Goal: Information Seeking & Learning: Learn about a topic

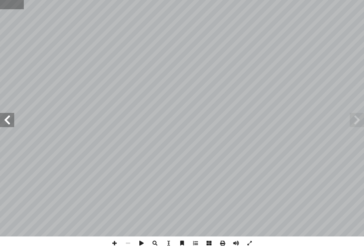
click at [5, 9] on input "text" at bounding box center [12, 4] width 24 height 9
type input "*"
type input "**"
click at [1, 120] on span at bounding box center [7, 120] width 14 height 14
click at [0, 119] on span at bounding box center [7, 120] width 14 height 14
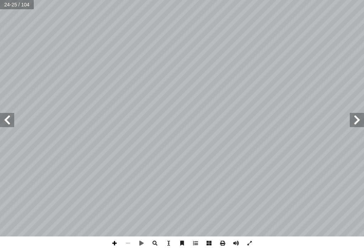
click at [110, 238] on span at bounding box center [115, 243] width 14 height 14
click at [116, 238] on span at bounding box center [115, 243] width 14 height 14
click at [131, 242] on span at bounding box center [128, 243] width 14 height 14
click at [112, 238] on span at bounding box center [115, 243] width 14 height 14
click at [127, 240] on span at bounding box center [128, 243] width 14 height 14
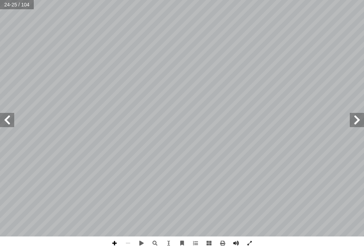
click at [115, 242] on span at bounding box center [115, 243] width 14 height 14
click at [364, 48] on html "الصفحة الرئيسية الصف الأول الصف الثاني الصف الثالث الصف الرابع الصف الخامس الصف…" at bounding box center [182, 24] width 364 height 48
click at [124, 242] on span at bounding box center [128, 243] width 14 height 14
click at [114, 242] on span at bounding box center [115, 243] width 14 height 14
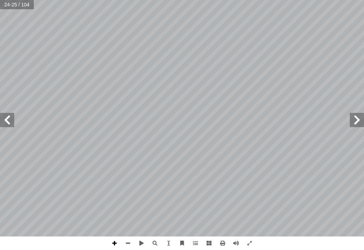
click at [116, 242] on span at bounding box center [115, 243] width 14 height 14
click at [130, 243] on span at bounding box center [128, 243] width 14 height 14
click at [129, 242] on span at bounding box center [128, 243] width 14 height 14
click at [1, 118] on span at bounding box center [7, 120] width 14 height 14
click at [2, 117] on span at bounding box center [7, 120] width 14 height 14
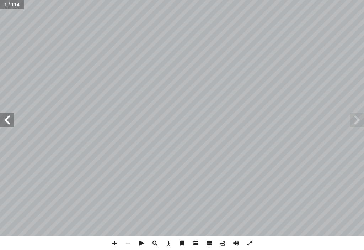
click at [2, 117] on span at bounding box center [7, 120] width 14 height 14
click at [3, 117] on span at bounding box center [7, 120] width 14 height 14
click at [4, 117] on span at bounding box center [7, 120] width 14 height 14
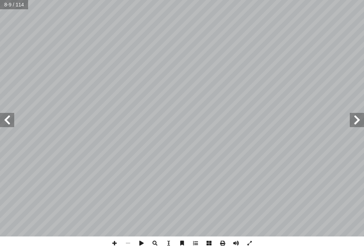
click at [9, 119] on span at bounding box center [7, 120] width 14 height 14
click at [4, 121] on span at bounding box center [7, 120] width 14 height 14
click at [13, 116] on span at bounding box center [7, 120] width 14 height 14
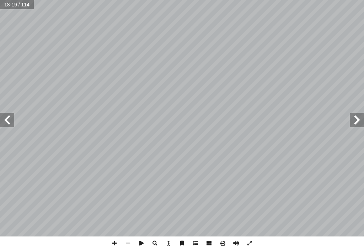
click at [9, 120] on span at bounding box center [7, 120] width 14 height 14
click at [361, 121] on span at bounding box center [357, 120] width 14 height 14
click at [353, 121] on span at bounding box center [357, 120] width 14 height 14
click at [354, 121] on span at bounding box center [357, 120] width 14 height 14
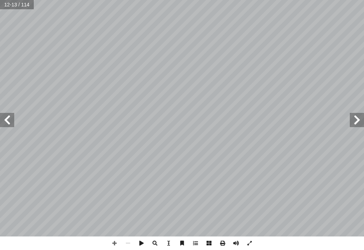
click at [7, 119] on span at bounding box center [7, 120] width 14 height 14
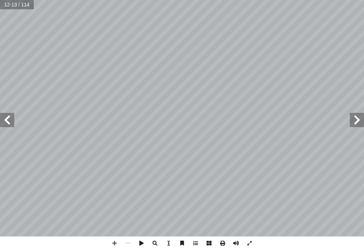
click at [7, 119] on span at bounding box center [7, 120] width 14 height 14
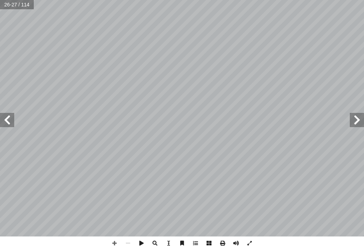
click at [6, 123] on span at bounding box center [7, 120] width 14 height 14
click at [7, 117] on span at bounding box center [7, 120] width 14 height 14
click at [117, 242] on span at bounding box center [115, 243] width 14 height 14
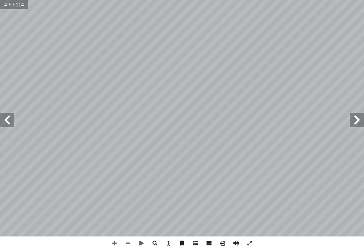
click at [8, 122] on span at bounding box center [7, 120] width 14 height 14
click at [7, 123] on span at bounding box center [7, 120] width 14 height 14
click at [7, 124] on span at bounding box center [7, 120] width 14 height 14
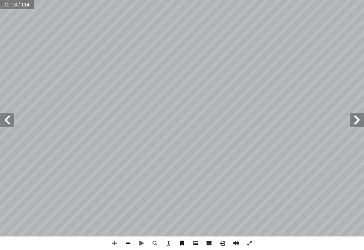
click at [126, 242] on span at bounding box center [128, 243] width 14 height 14
click at [9, 120] on span at bounding box center [7, 120] width 14 height 14
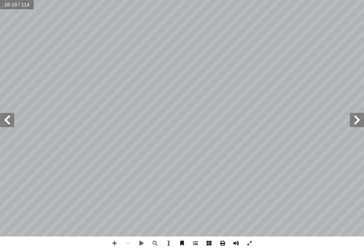
click at [9, 120] on span at bounding box center [7, 120] width 14 height 14
click at [10, 119] on span at bounding box center [7, 120] width 14 height 14
click at [10, 120] on span at bounding box center [7, 120] width 14 height 14
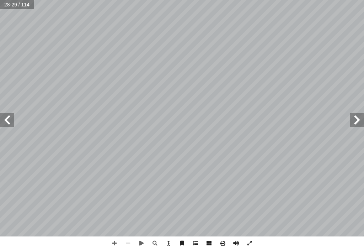
click at [10, 121] on span at bounding box center [7, 120] width 14 height 14
click at [10, 122] on span at bounding box center [7, 120] width 14 height 14
click at [11, 121] on span at bounding box center [7, 120] width 14 height 14
click at [12, 123] on span at bounding box center [7, 120] width 14 height 14
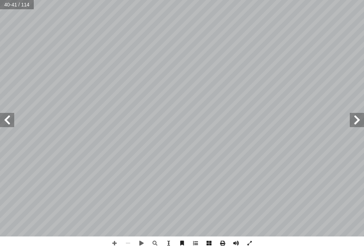
click at [9, 122] on span at bounding box center [7, 120] width 14 height 14
click at [114, 239] on span at bounding box center [115, 243] width 14 height 14
click at [133, 248] on span at bounding box center [128, 243] width 14 height 14
click at [14, 121] on span at bounding box center [7, 120] width 14 height 14
click at [115, 248] on span at bounding box center [115, 243] width 14 height 14
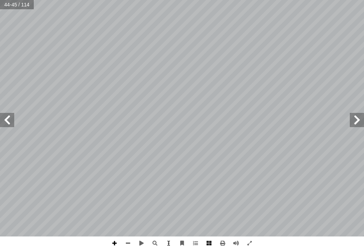
click at [120, 241] on span at bounding box center [115, 243] width 14 height 14
click at [5, 4] on input "text" at bounding box center [11, 4] width 23 height 9
type input "**"
click at [13, 126] on span at bounding box center [7, 120] width 14 height 14
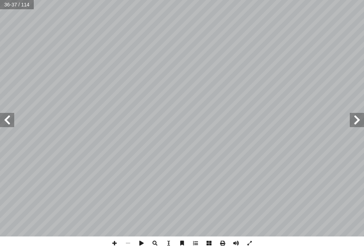
click at [13, 126] on span at bounding box center [7, 120] width 14 height 14
click at [11, 116] on span at bounding box center [7, 120] width 14 height 14
drag, startPoint x: 85, startPoint y: 247, endPoint x: 96, endPoint y: 260, distance: 16.6
click at [96, 48] on html "الصفحة الرئيسية الصف الأول الصف الثاني الصف الثالث الصف الرابع الصف الخامس الصف…" at bounding box center [182, 24] width 364 height 48
click at [115, 238] on span at bounding box center [115, 243] width 14 height 14
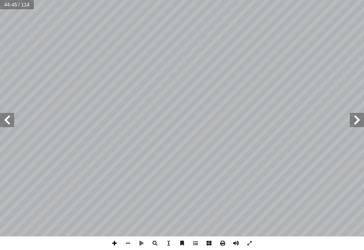
click at [117, 240] on span at bounding box center [115, 243] width 14 height 14
